Goal: Transaction & Acquisition: Purchase product/service

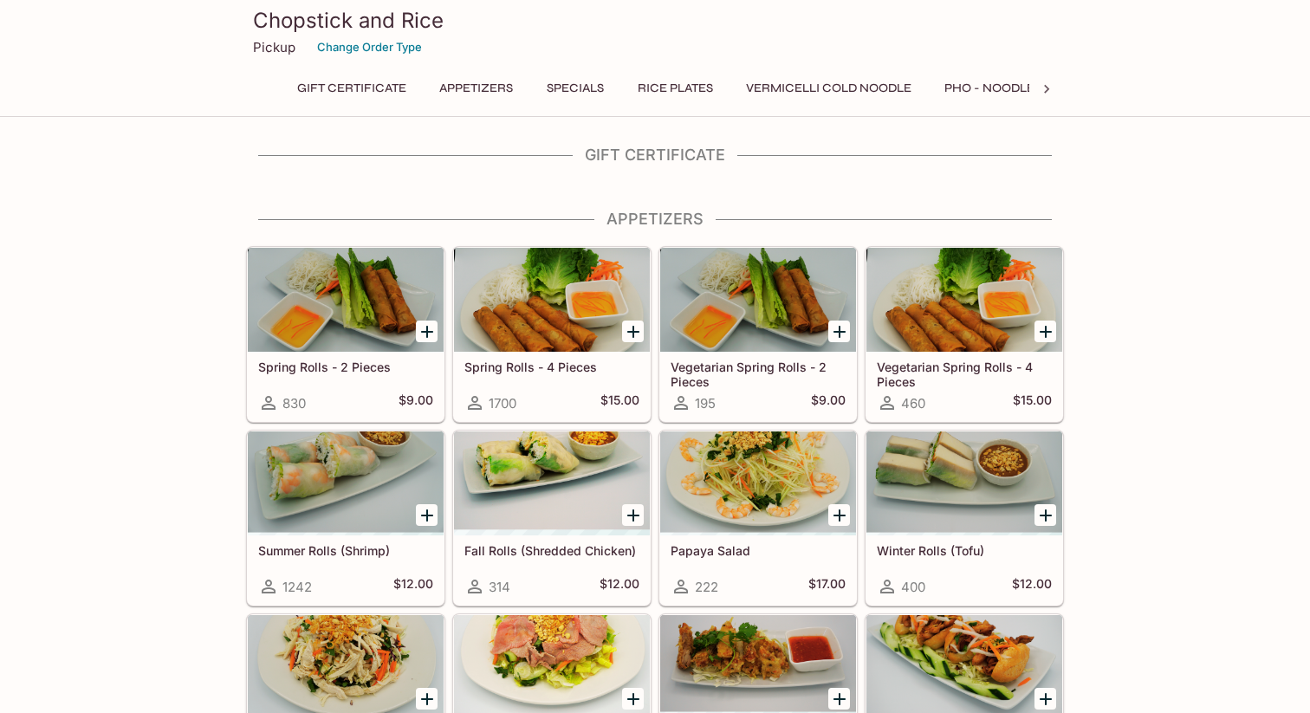
click at [1051, 87] on icon at bounding box center [1046, 89] width 17 height 17
click at [585, 81] on button "Specials" at bounding box center [568, 88] width 78 height 24
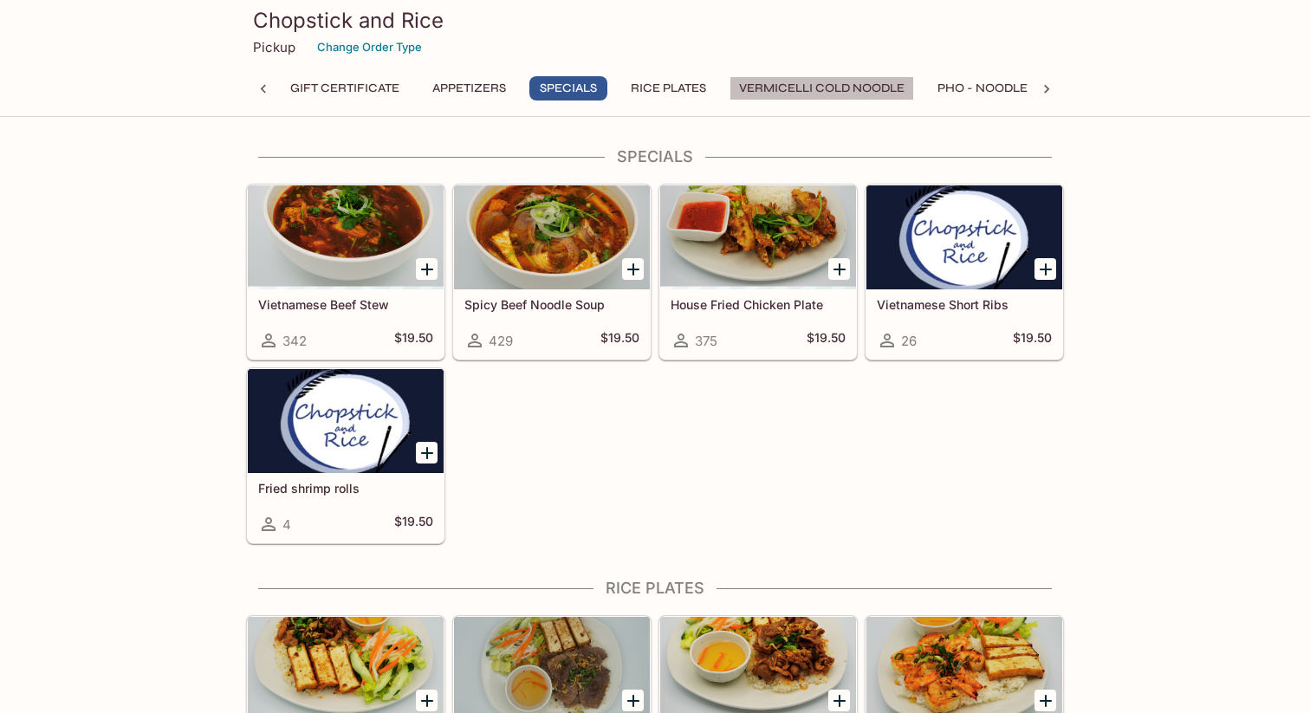
click at [845, 87] on button "Vermicelli Cold Noodle" at bounding box center [821, 88] width 185 height 24
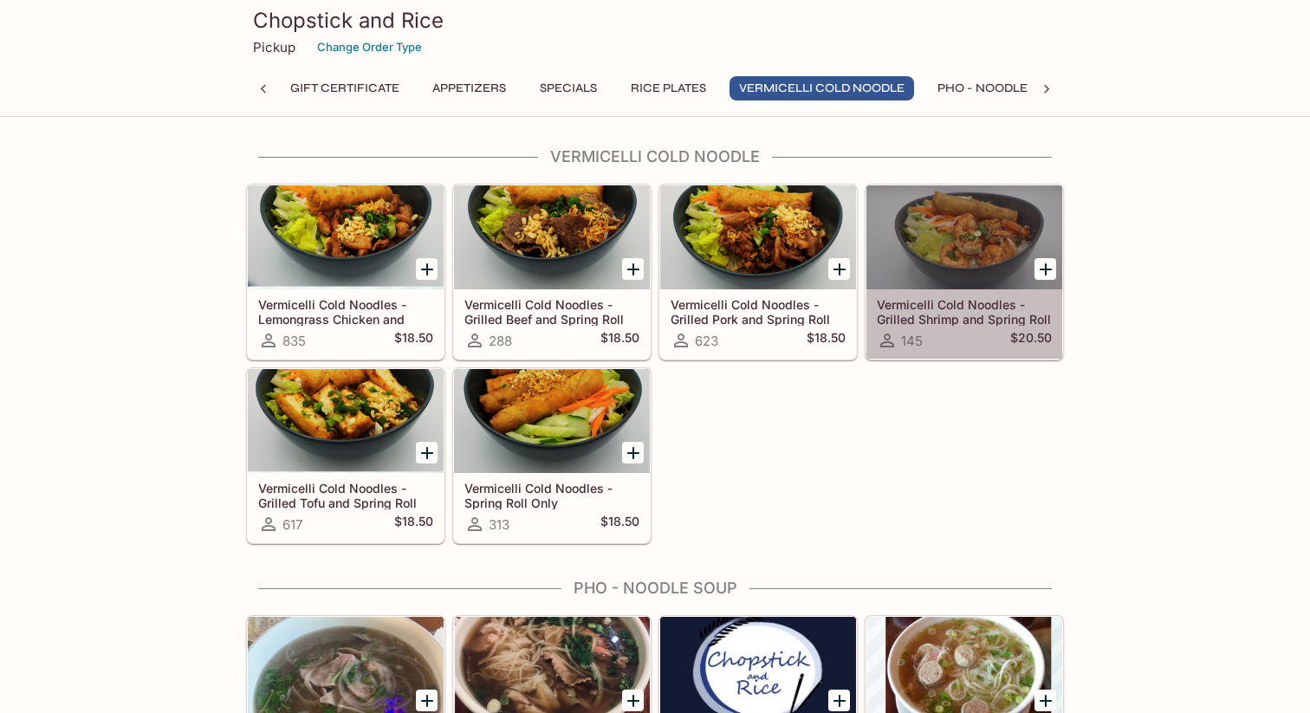
click at [981, 266] on div at bounding box center [964, 237] width 196 height 104
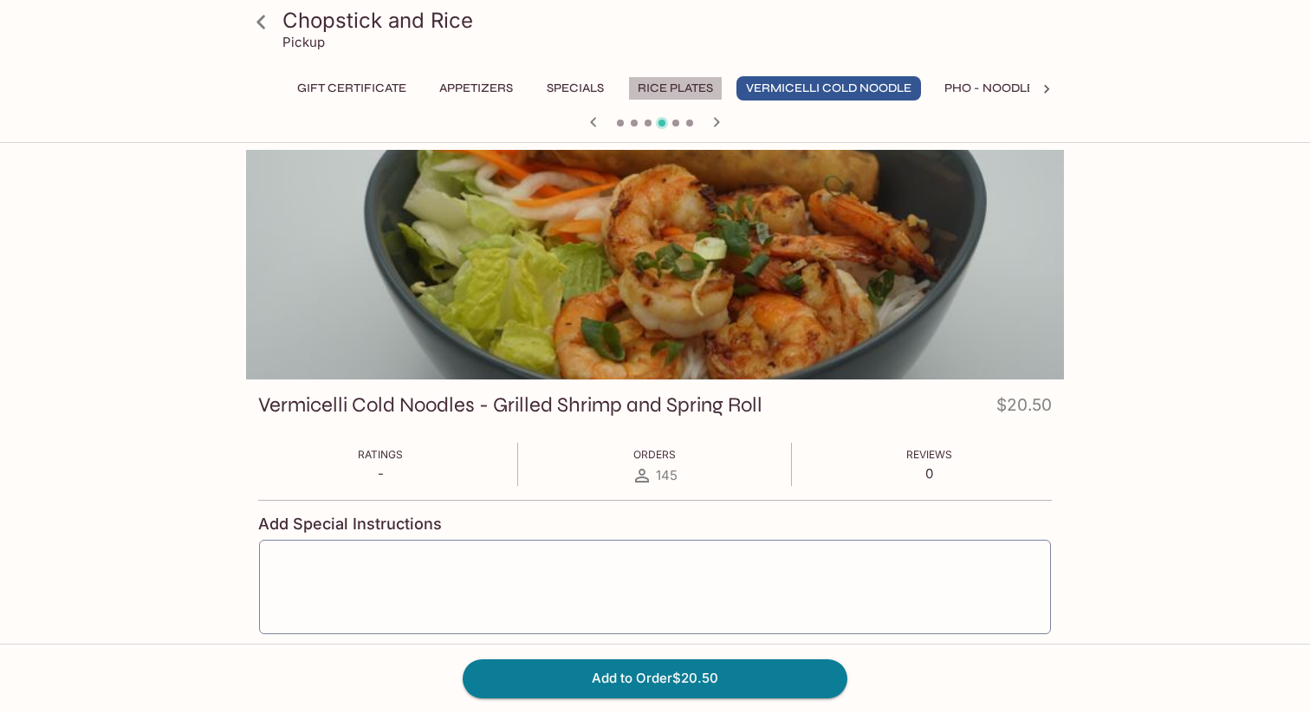
click at [683, 87] on button "Rice Plates" at bounding box center [675, 88] width 94 height 24
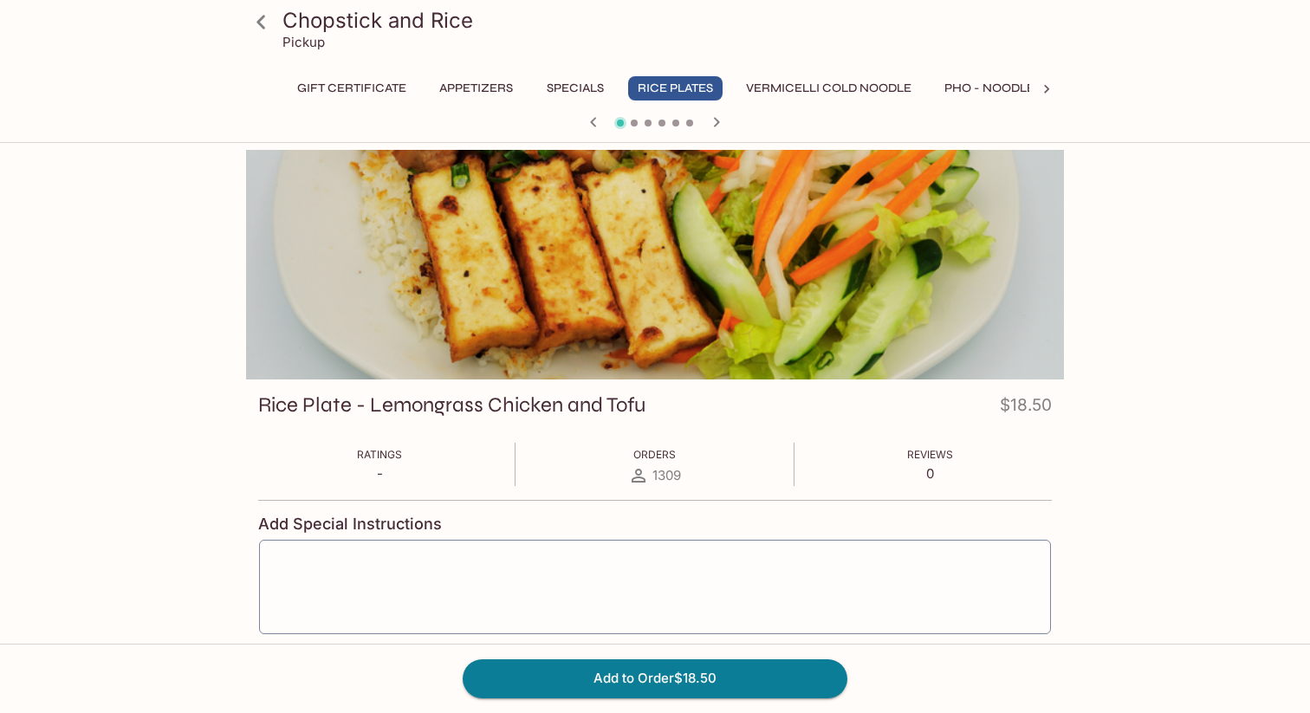
click at [572, 81] on button "Specials" at bounding box center [575, 88] width 78 height 24
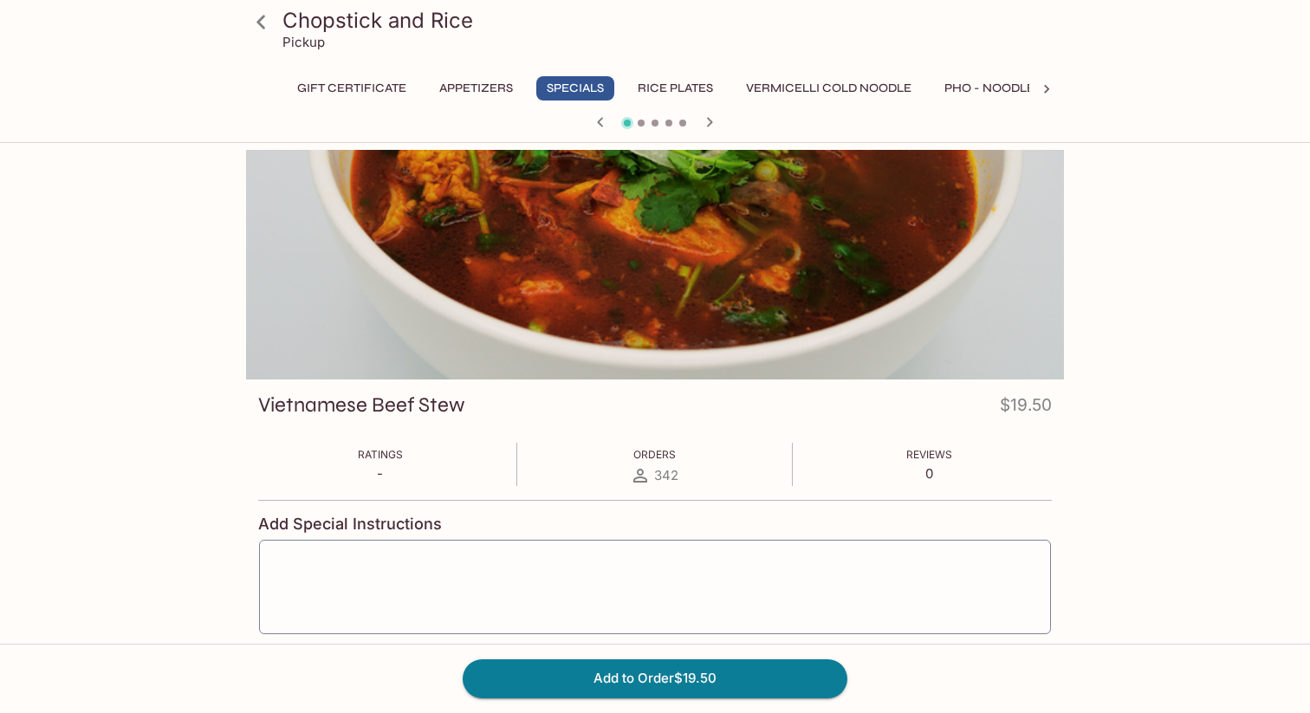
click at [1019, 81] on button "Pho - Noodle Soup" at bounding box center [1008, 88] width 146 height 24
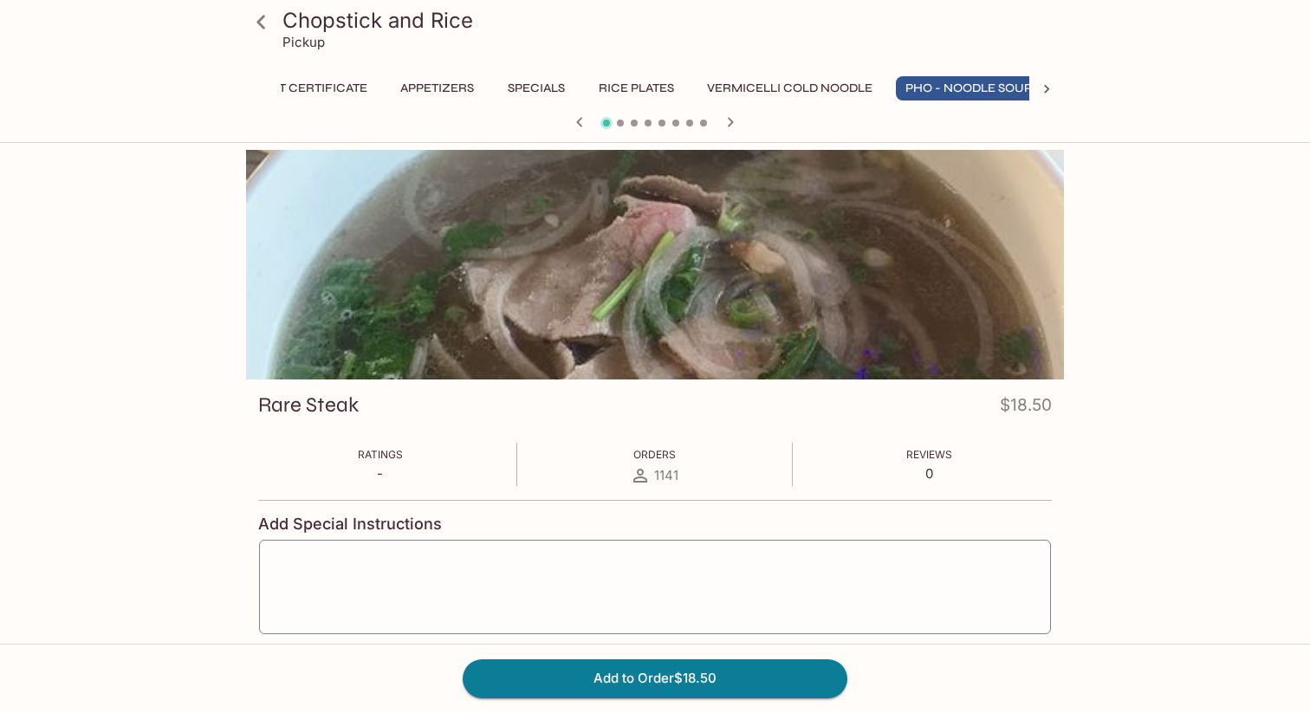
scroll to position [0, 58]
click at [420, 79] on button "Appetizers" at bounding box center [418, 88] width 93 height 24
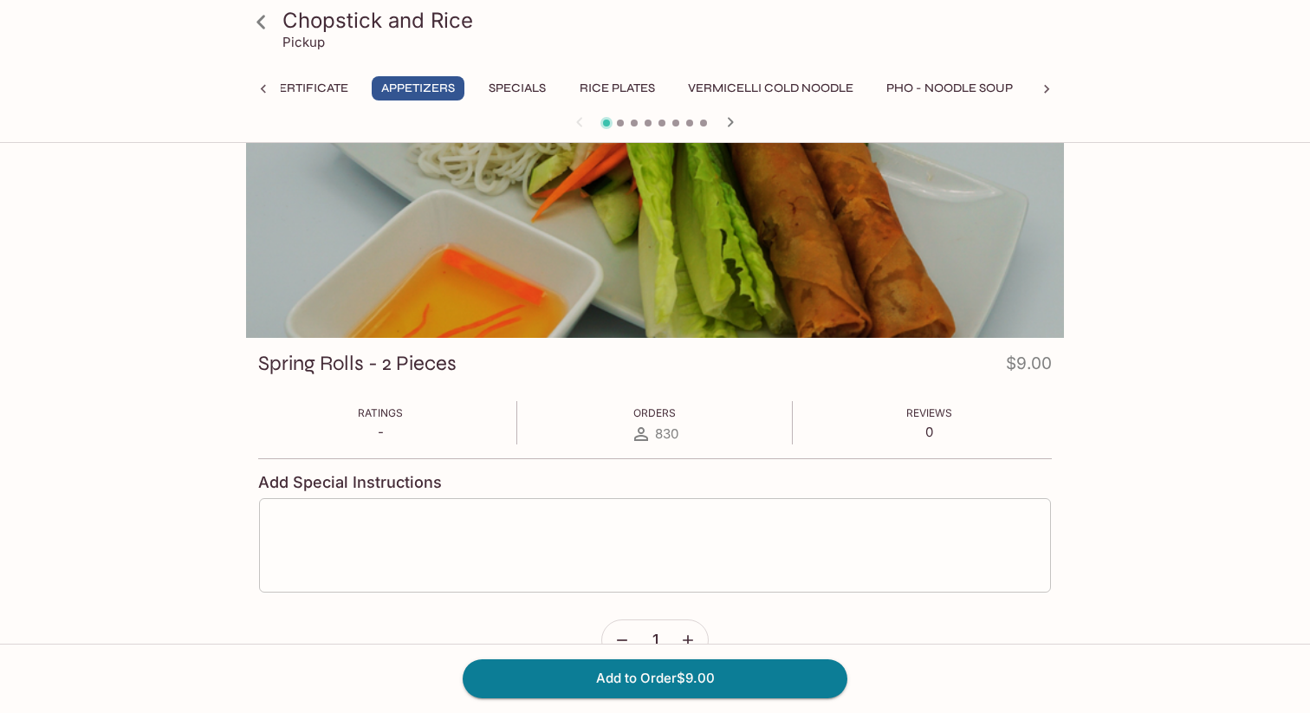
scroll to position [0, 0]
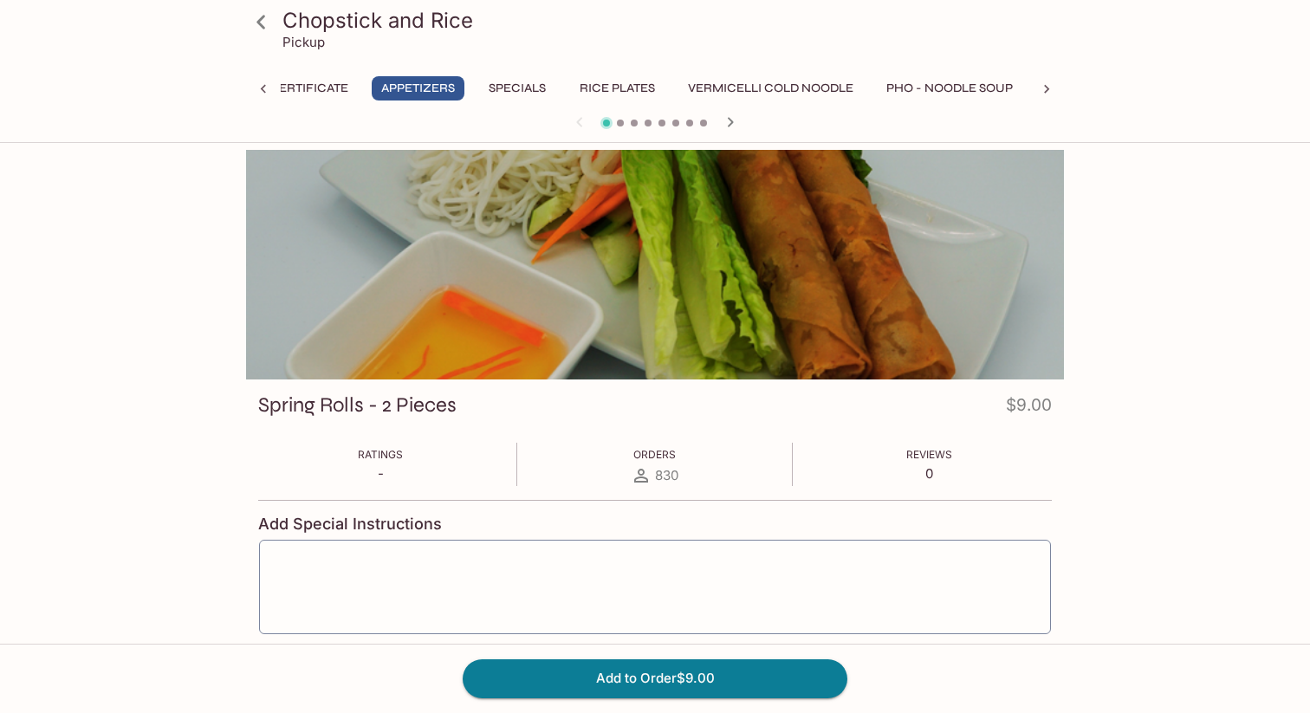
click at [325, 81] on button "Gift Certificate" at bounding box center [294, 88] width 128 height 24
click at [507, 89] on button "Specials" at bounding box center [517, 88] width 78 height 24
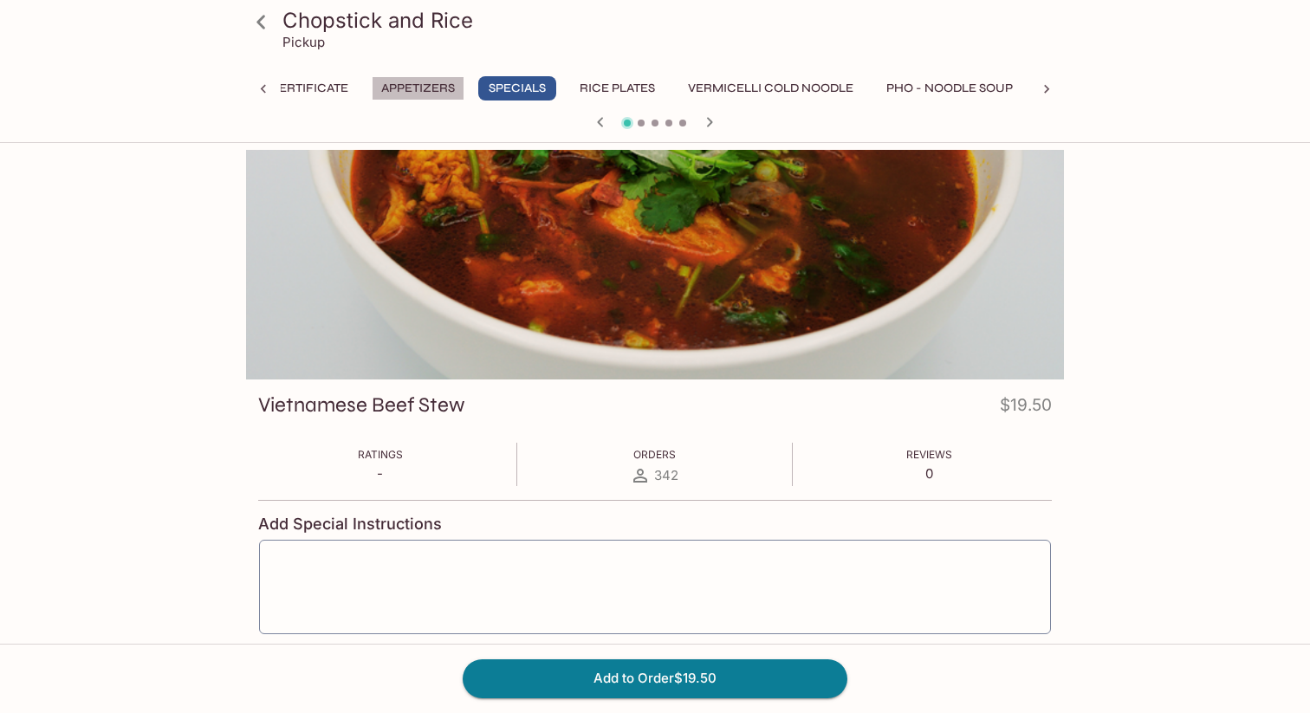
click at [397, 92] on button "Appetizers" at bounding box center [418, 88] width 93 height 24
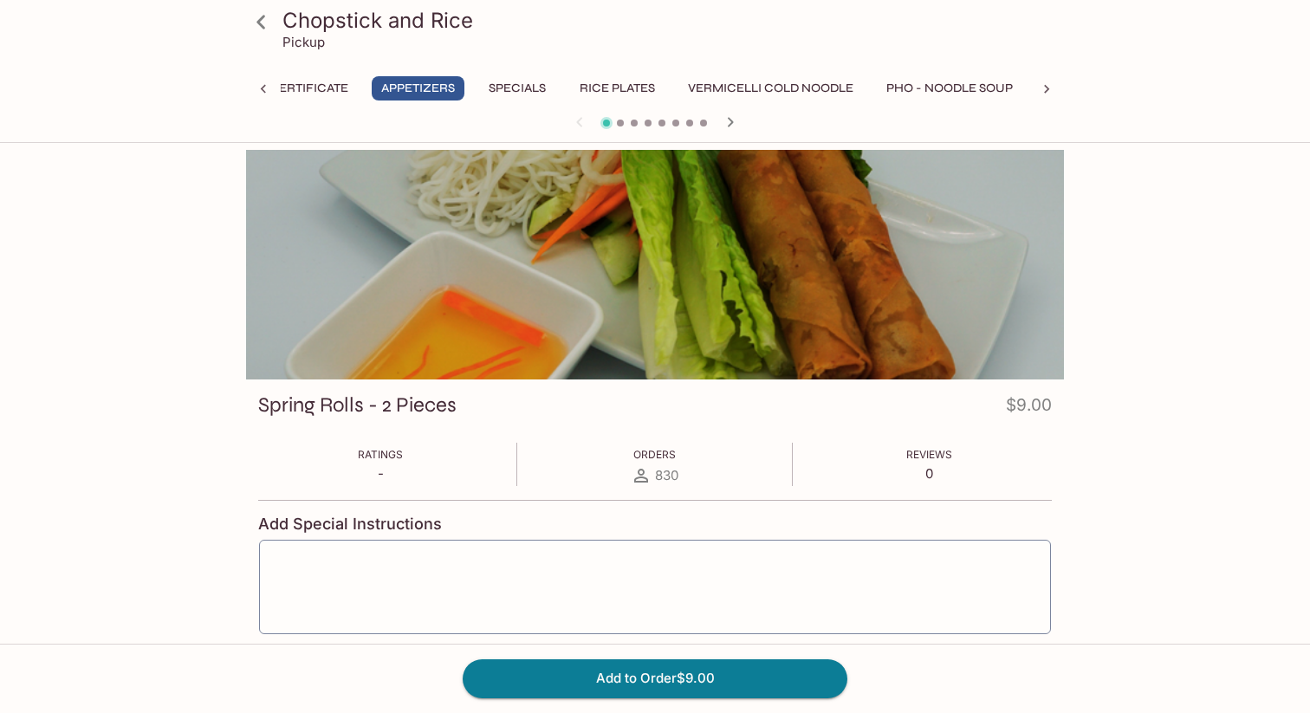
click at [240, 87] on div "Chopstick and Rice Pickup Gift Certificate Appetizers Specials Rice Plates Verm…" at bounding box center [655, 68] width 832 height 137
click at [259, 88] on icon at bounding box center [263, 89] width 17 height 17
click at [269, 23] on icon at bounding box center [261, 22] width 30 height 30
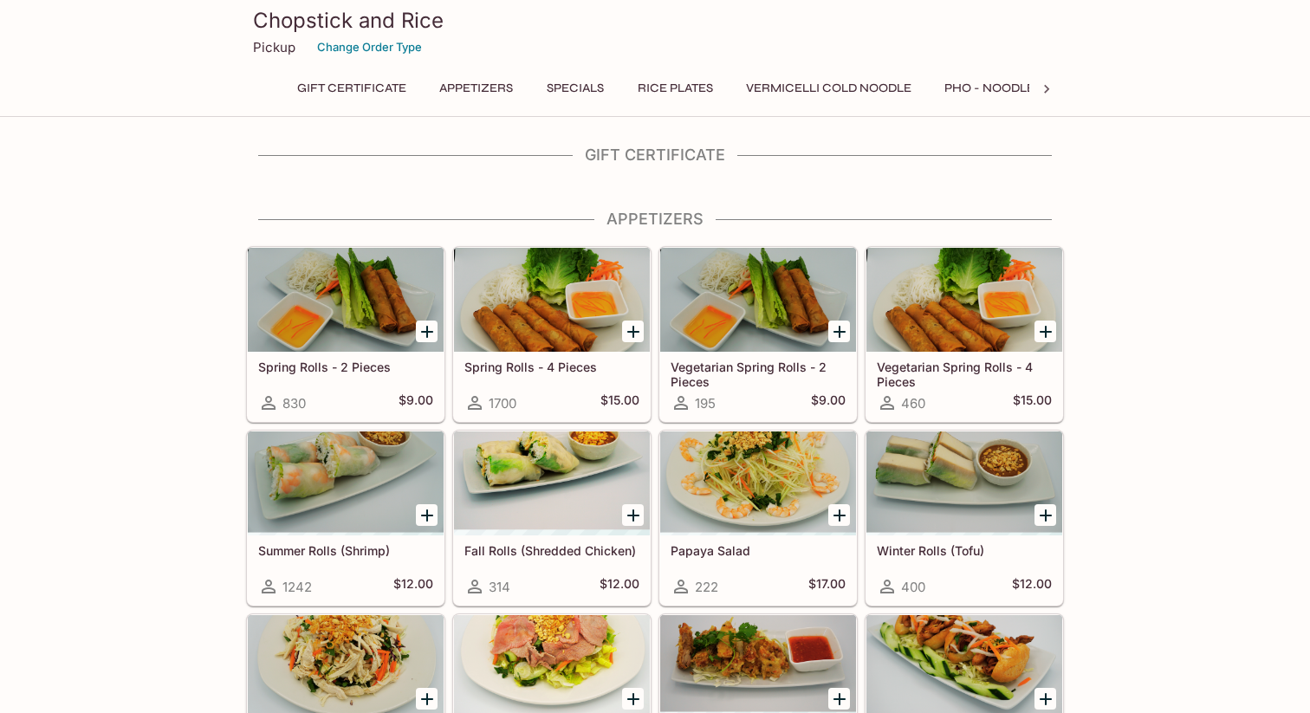
click at [266, 43] on p "Pickup" at bounding box center [274, 47] width 42 height 16
click at [277, 55] on p "Pickup" at bounding box center [274, 47] width 42 height 16
click at [632, 323] on icon "Add Spring Rolls - 4 Pieces" at bounding box center [633, 331] width 21 height 21
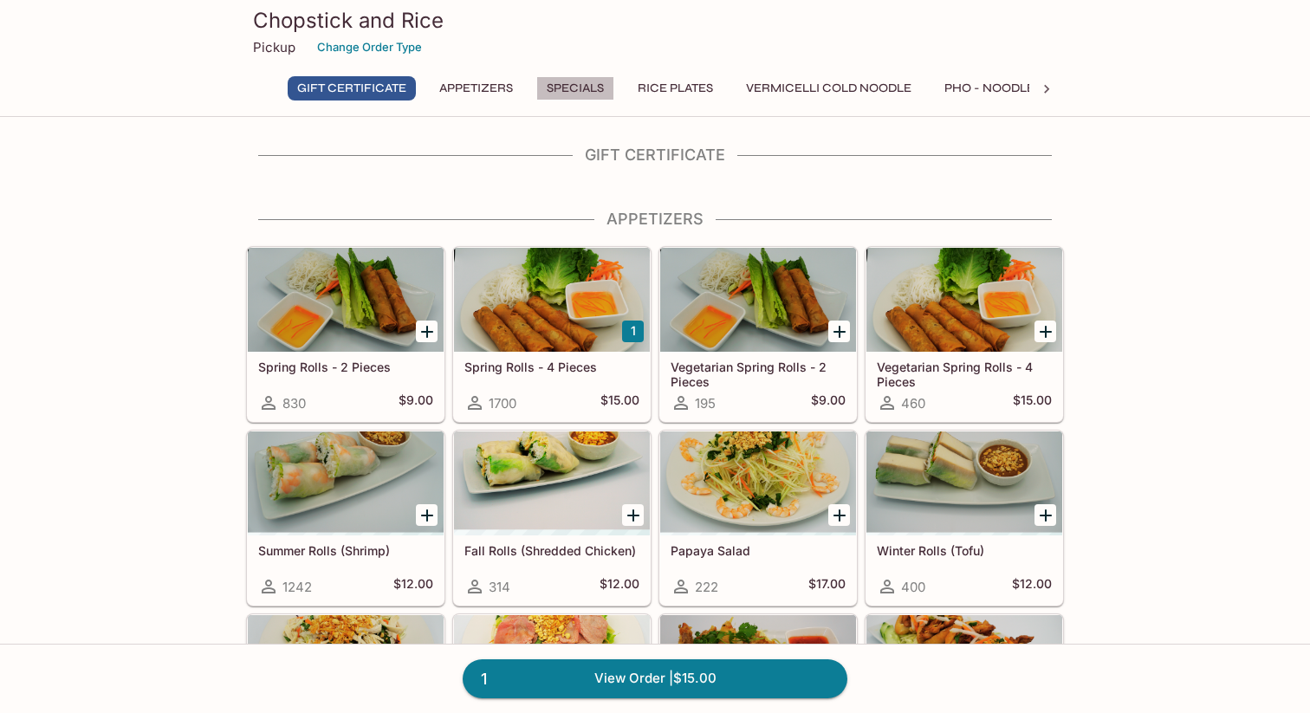
click at [588, 92] on button "Specials" at bounding box center [575, 88] width 78 height 24
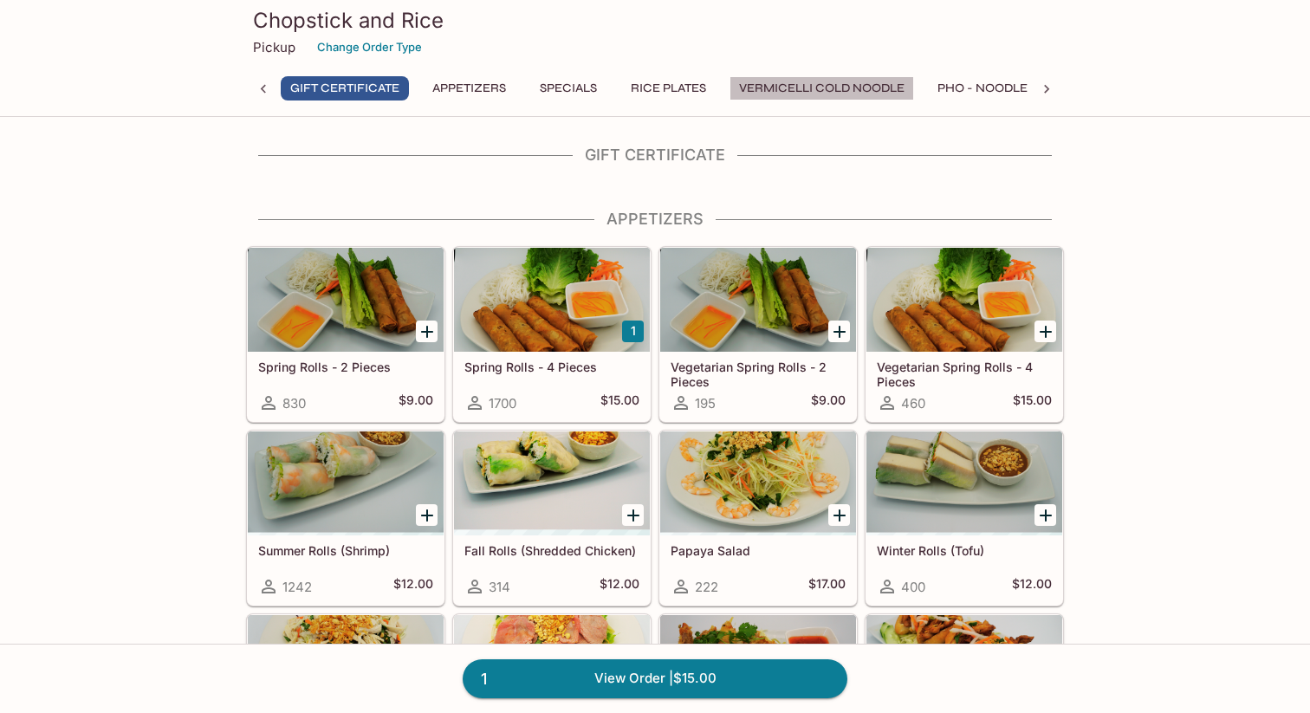
click at [845, 85] on button "Vermicelli Cold Noodle" at bounding box center [821, 88] width 185 height 24
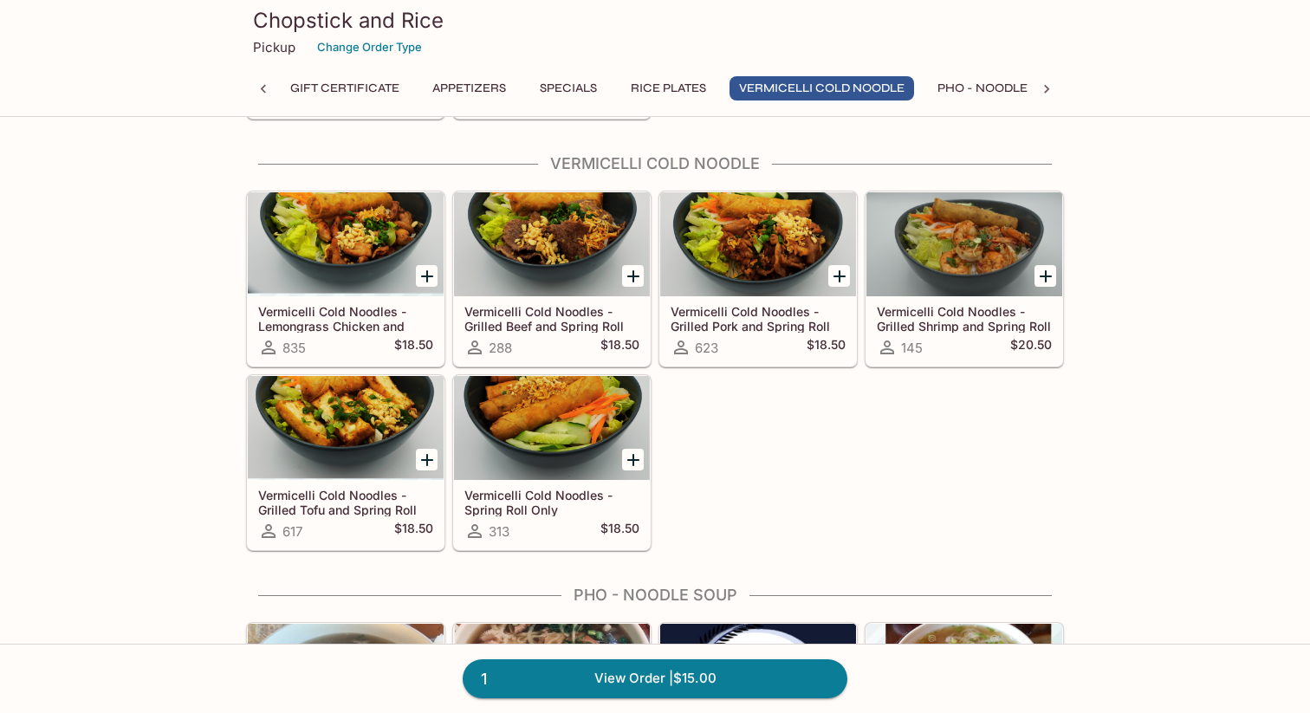
scroll to position [1540, 0]
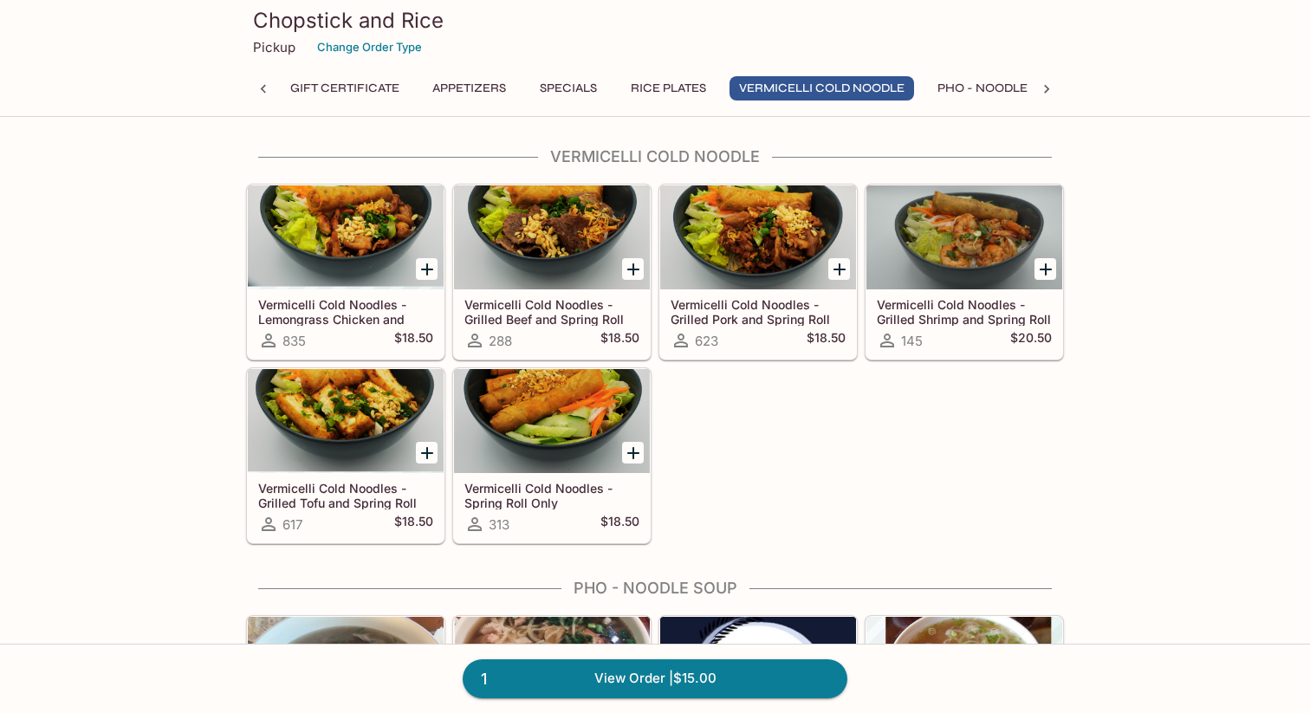
click at [383, 258] on div at bounding box center [346, 237] width 196 height 104
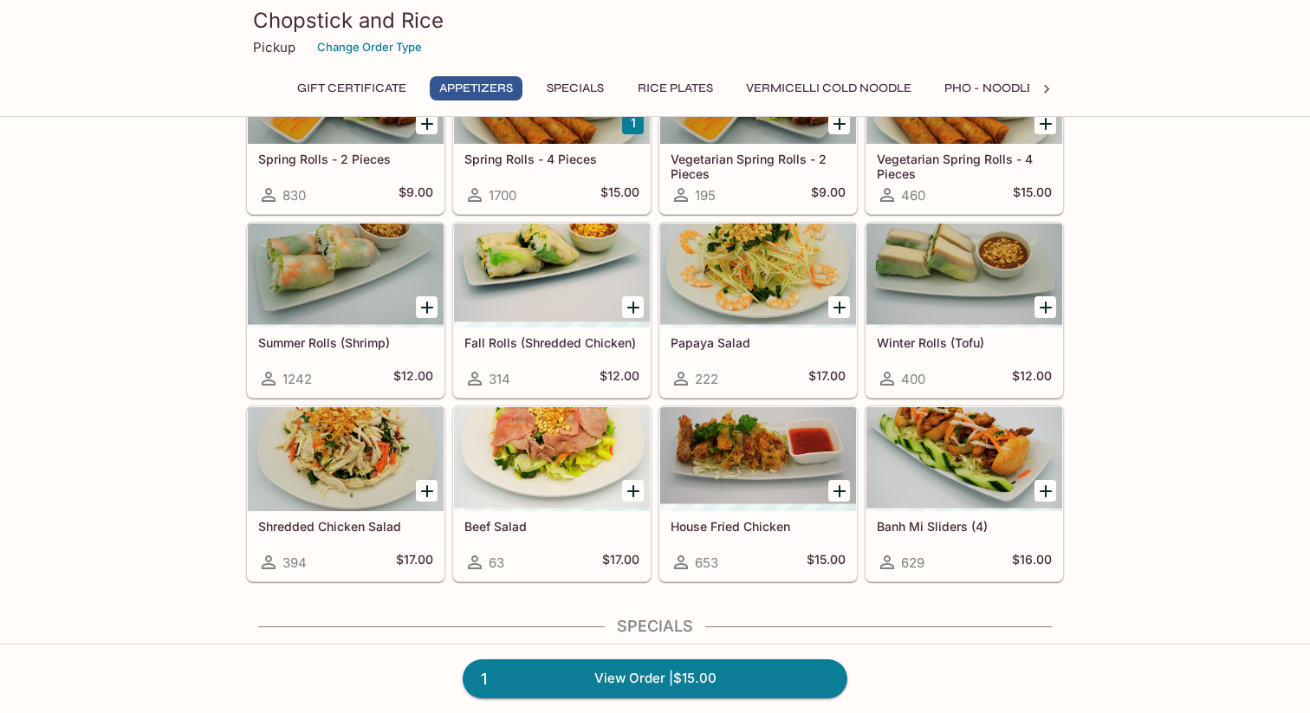
scroll to position [209, 0]
click at [345, 452] on div at bounding box center [346, 458] width 196 height 104
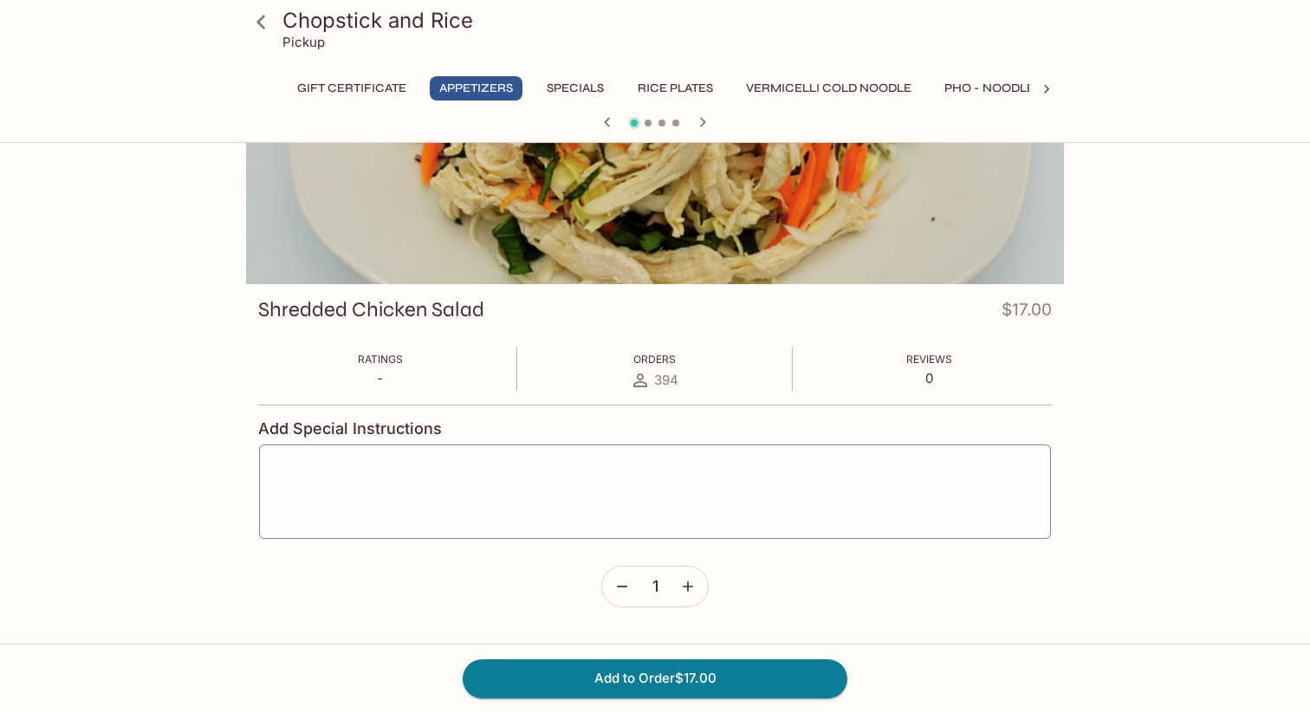
scroll to position [150, 0]
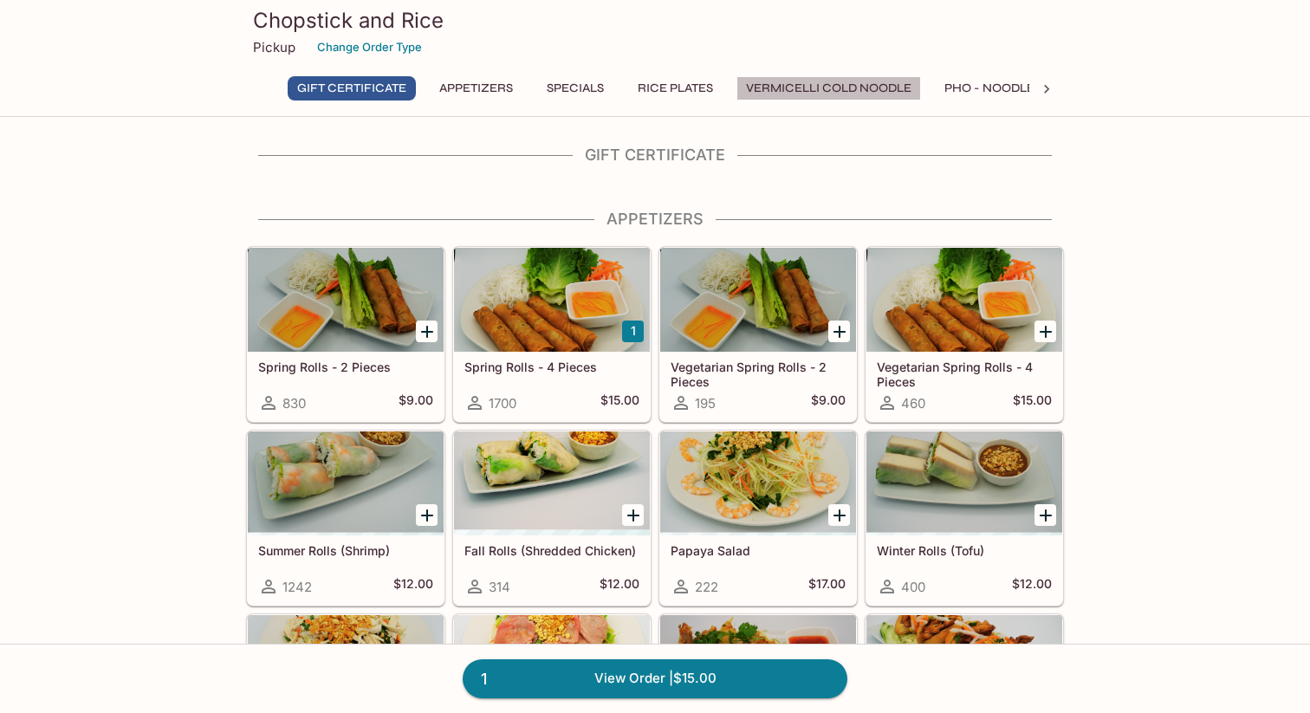
click at [833, 87] on button "Vermicelli Cold Noodle" at bounding box center [828, 88] width 185 height 24
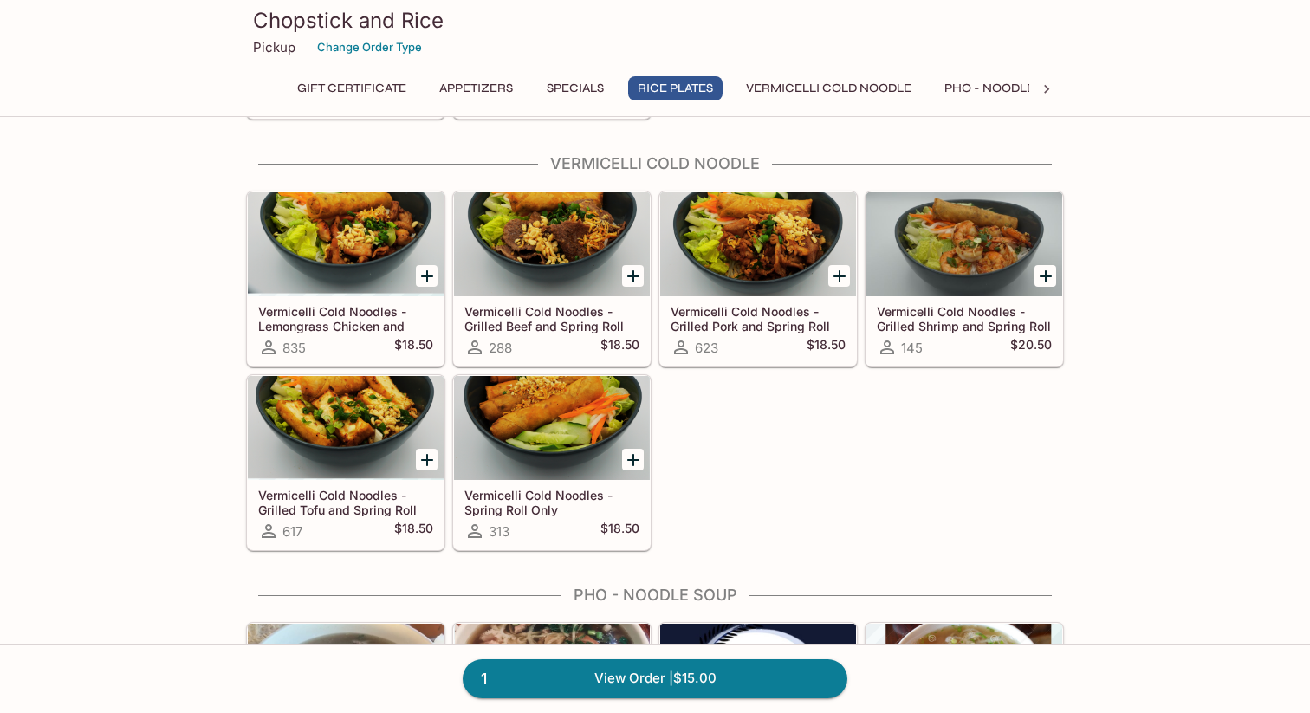
scroll to position [1540, 0]
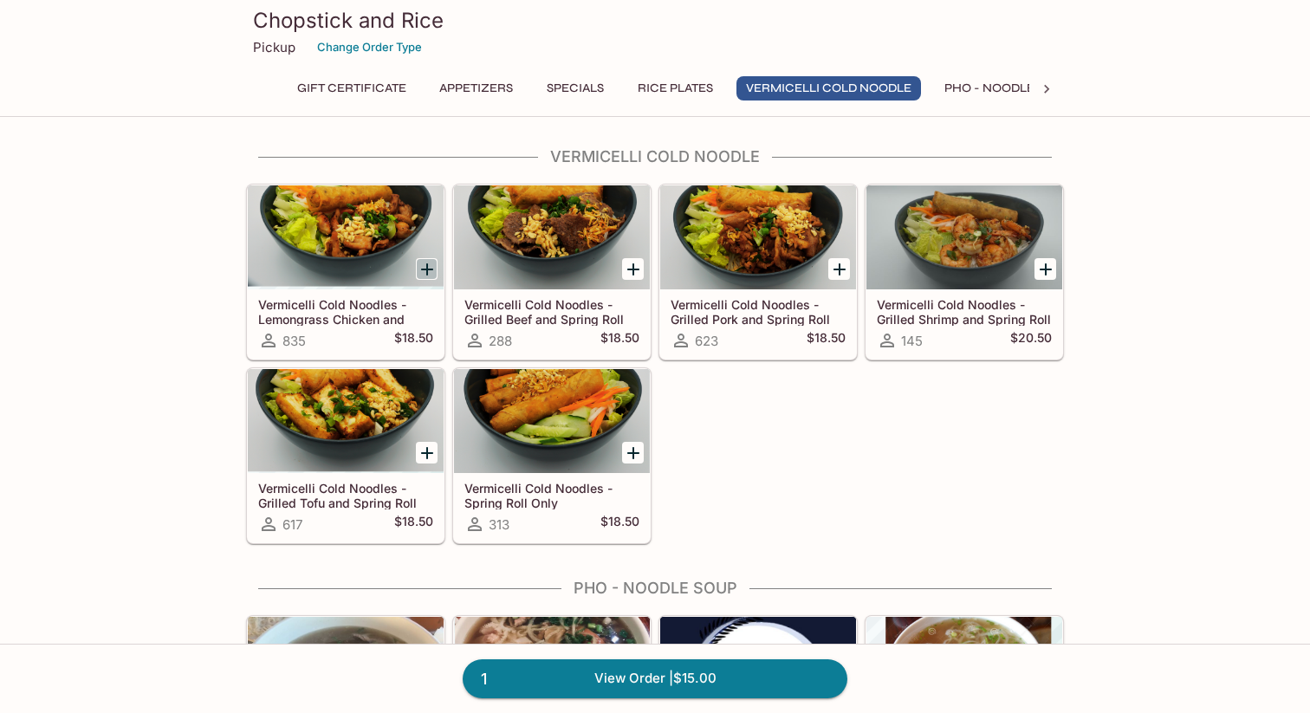
click at [431, 269] on icon "Add Vermicelli Cold Noodles - Lemongrass Chicken and Spring Roll" at bounding box center [427, 269] width 21 height 21
click at [679, 689] on link "2 View Order | $33.50" at bounding box center [655, 678] width 385 height 38
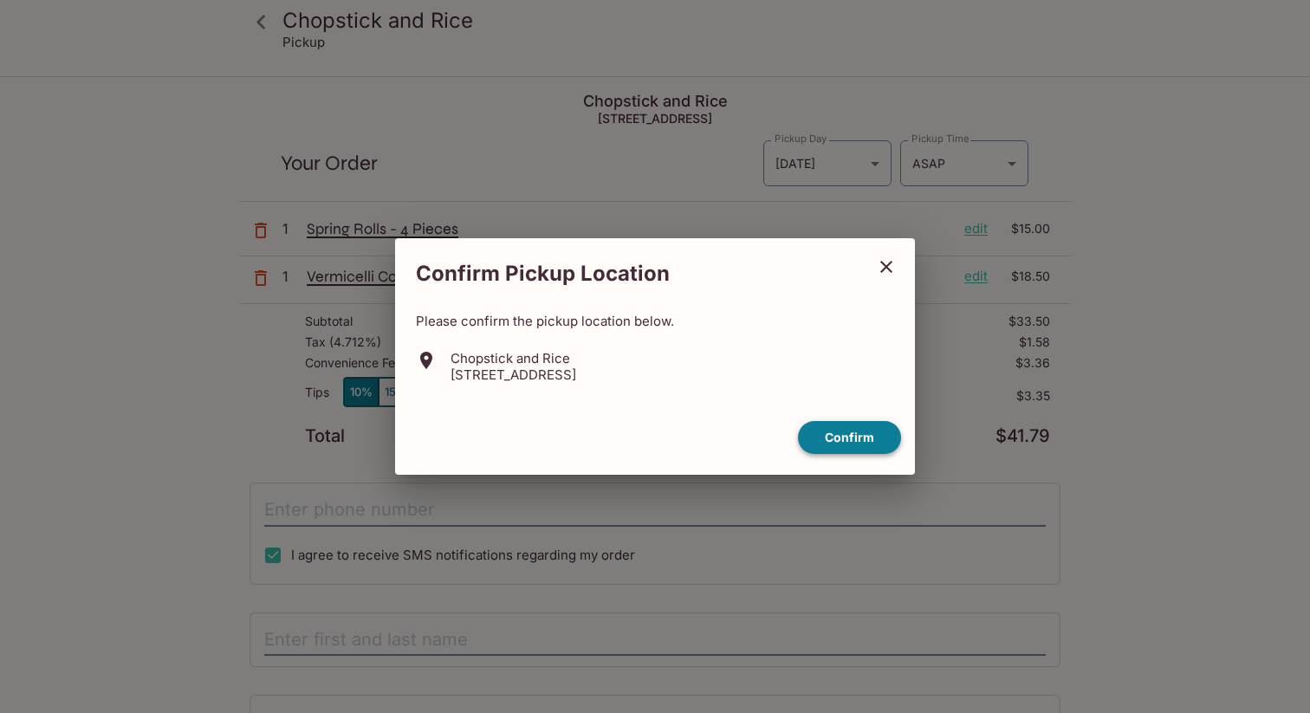
click at [856, 432] on button "Confirm" at bounding box center [849, 438] width 103 height 34
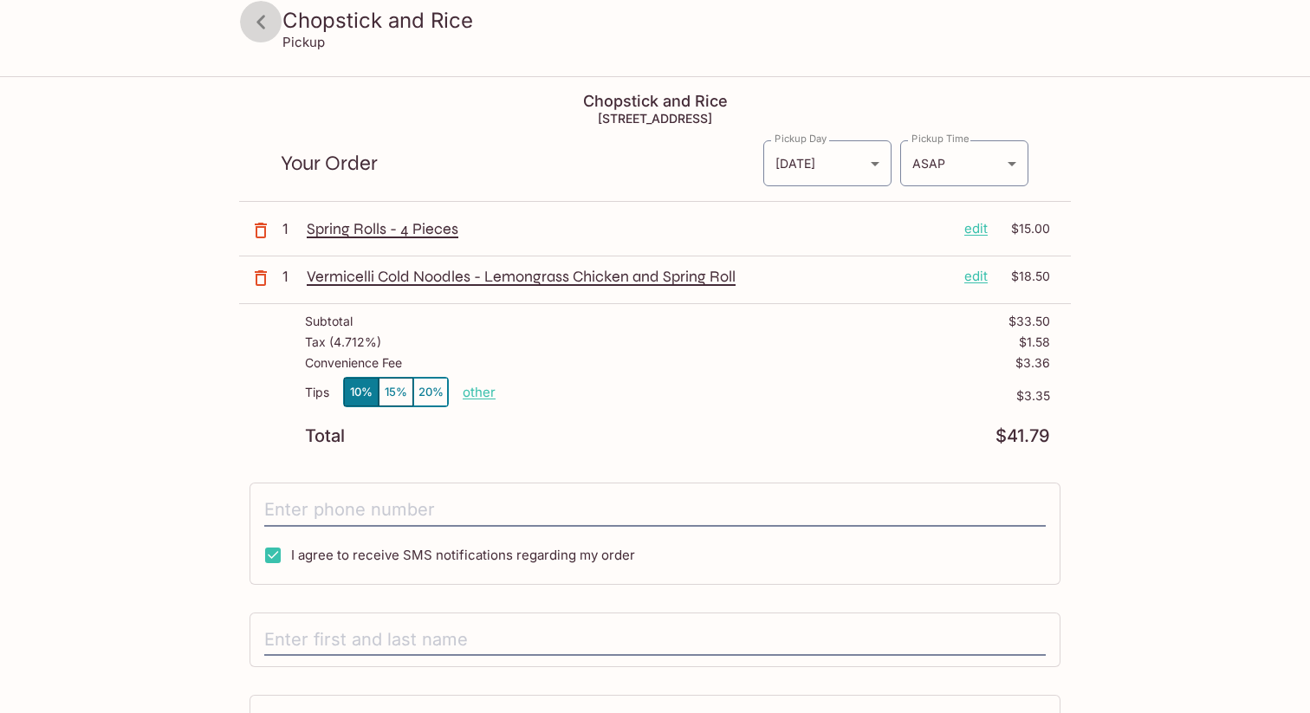
click at [256, 23] on icon at bounding box center [261, 22] width 30 height 30
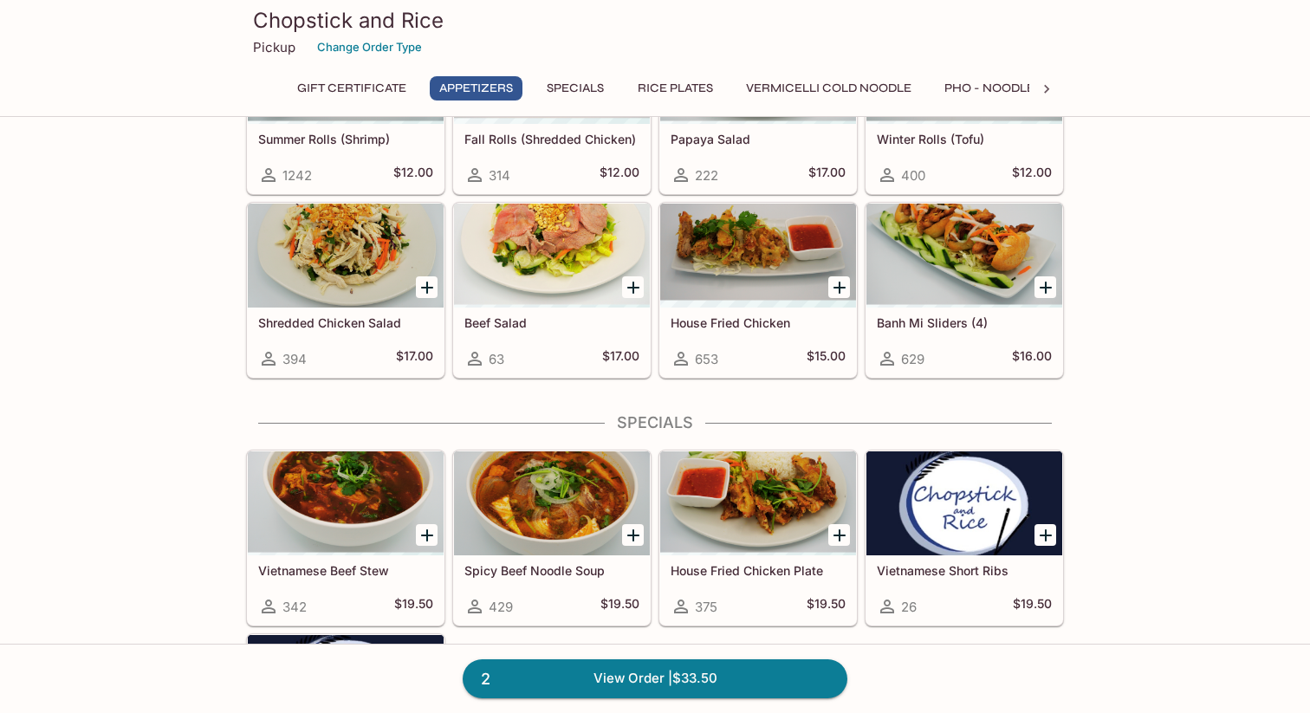
scroll to position [401, 0]
